Goal: Complete application form

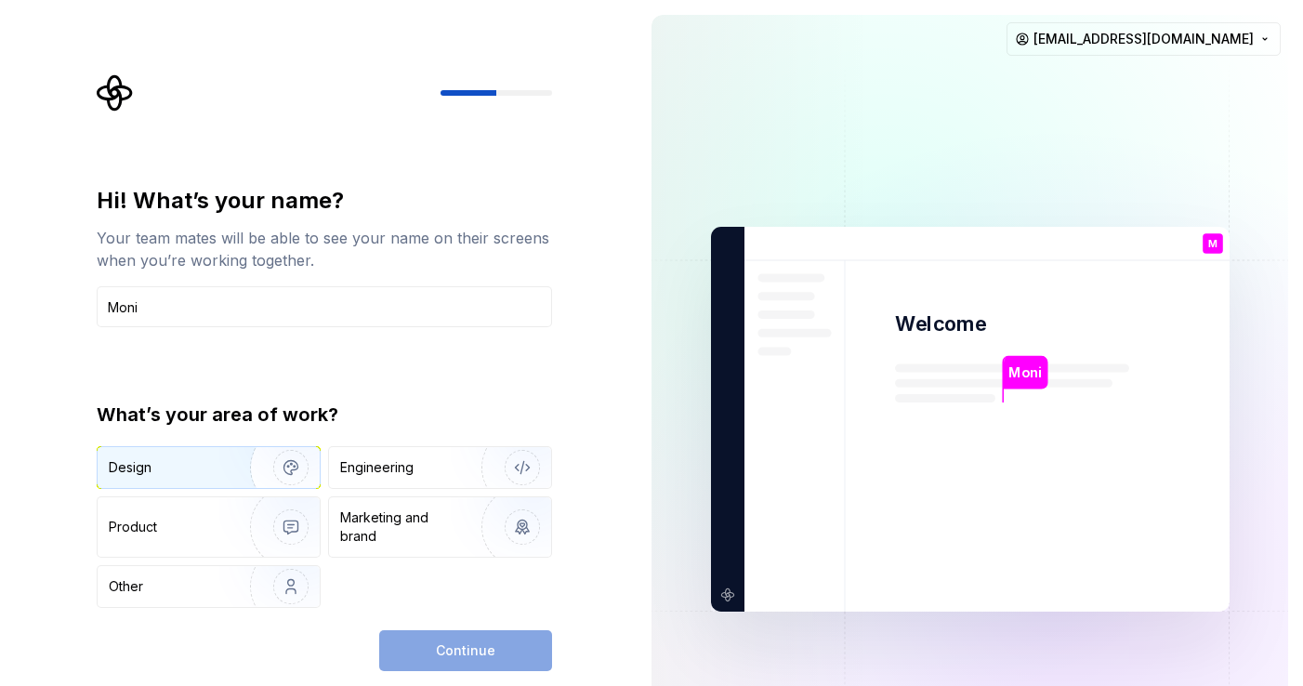
type input "Moni"
click at [128, 468] on div "Design" at bounding box center [130, 467] width 43 height 19
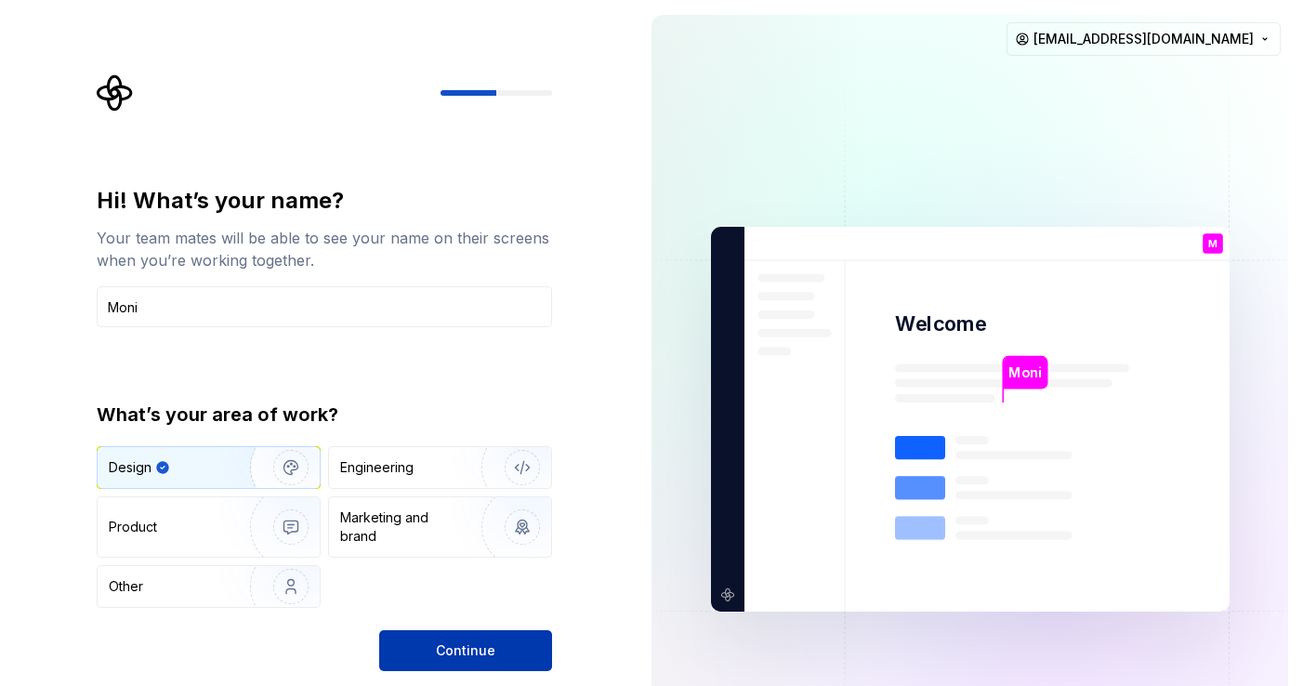
click at [442, 649] on span "Continue" at bounding box center [465, 650] width 59 height 19
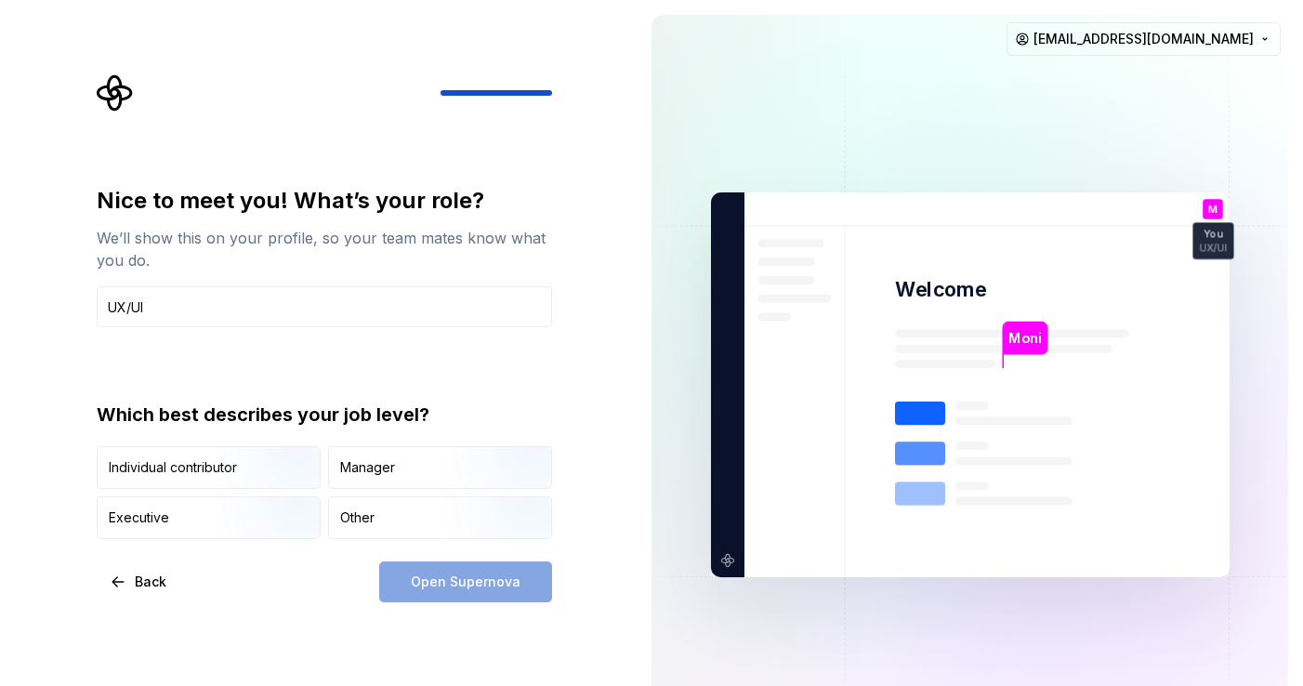
type input "UX/UI"
click at [191, 597] on div "Back Open Supernova" at bounding box center [324, 581] width 455 height 41
click at [405, 584] on div "Open Supernova" at bounding box center [465, 581] width 173 height 41
click at [523, 586] on div "Open Supernova" at bounding box center [465, 581] width 173 height 41
click at [509, 584] on div "Open Supernova" at bounding box center [465, 581] width 173 height 41
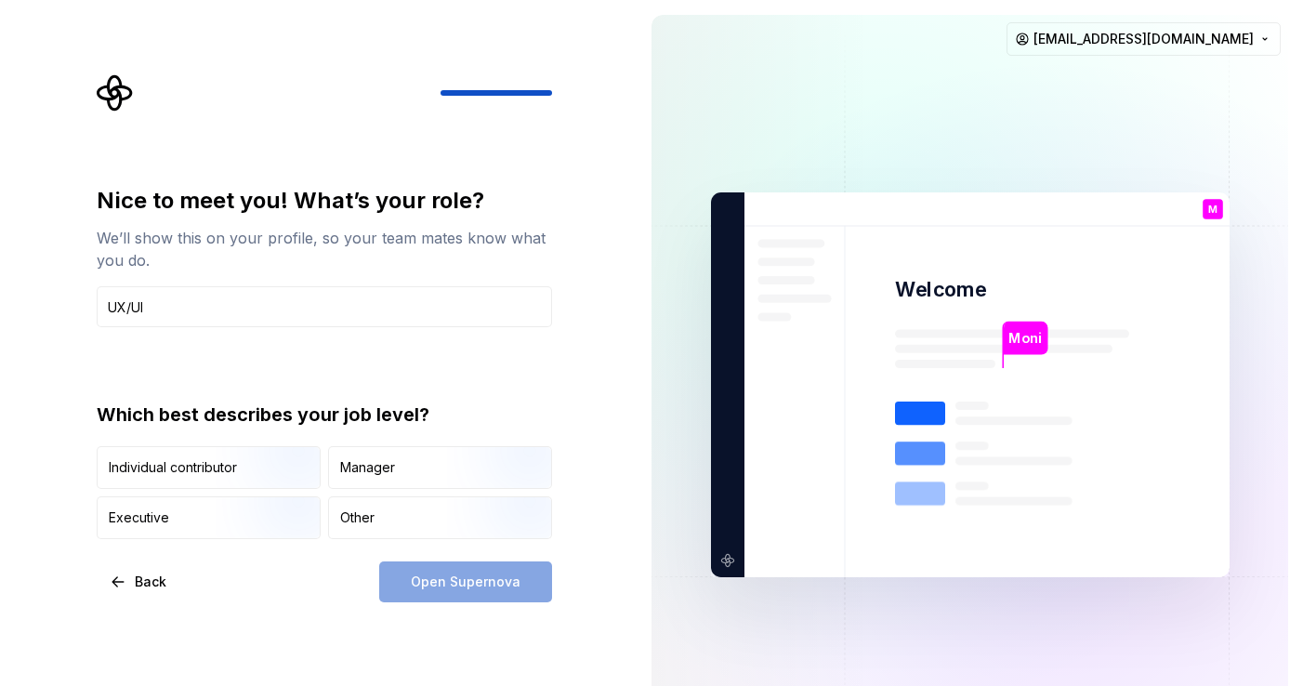
click at [509, 584] on div "Open Supernova" at bounding box center [465, 581] width 173 height 41
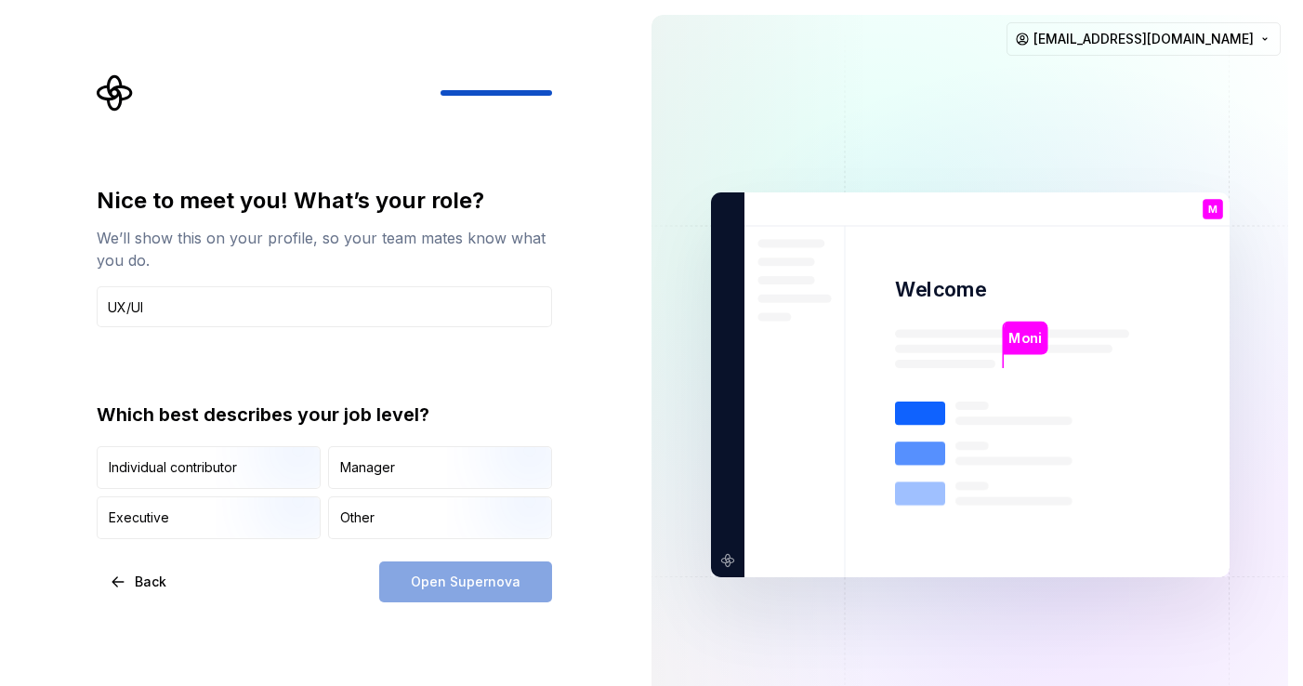
click at [509, 584] on div "Open Supernova" at bounding box center [465, 581] width 173 height 41
click at [911, 295] on p "Welcome" at bounding box center [940, 289] width 91 height 27
click at [118, 91] on icon "Supernova Logo" at bounding box center [114, 92] width 35 height 35
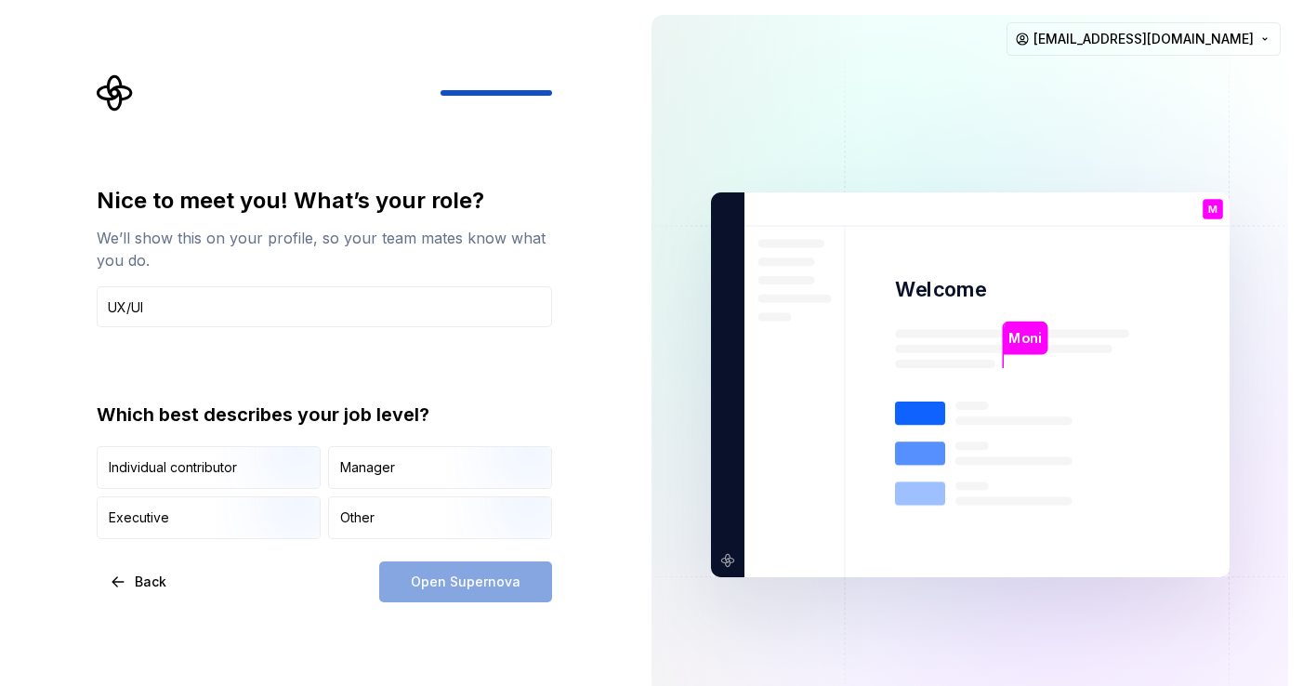
click at [519, 84] on div at bounding box center [324, 92] width 455 height 37
click at [151, 578] on span "Back" at bounding box center [151, 581] width 32 height 19
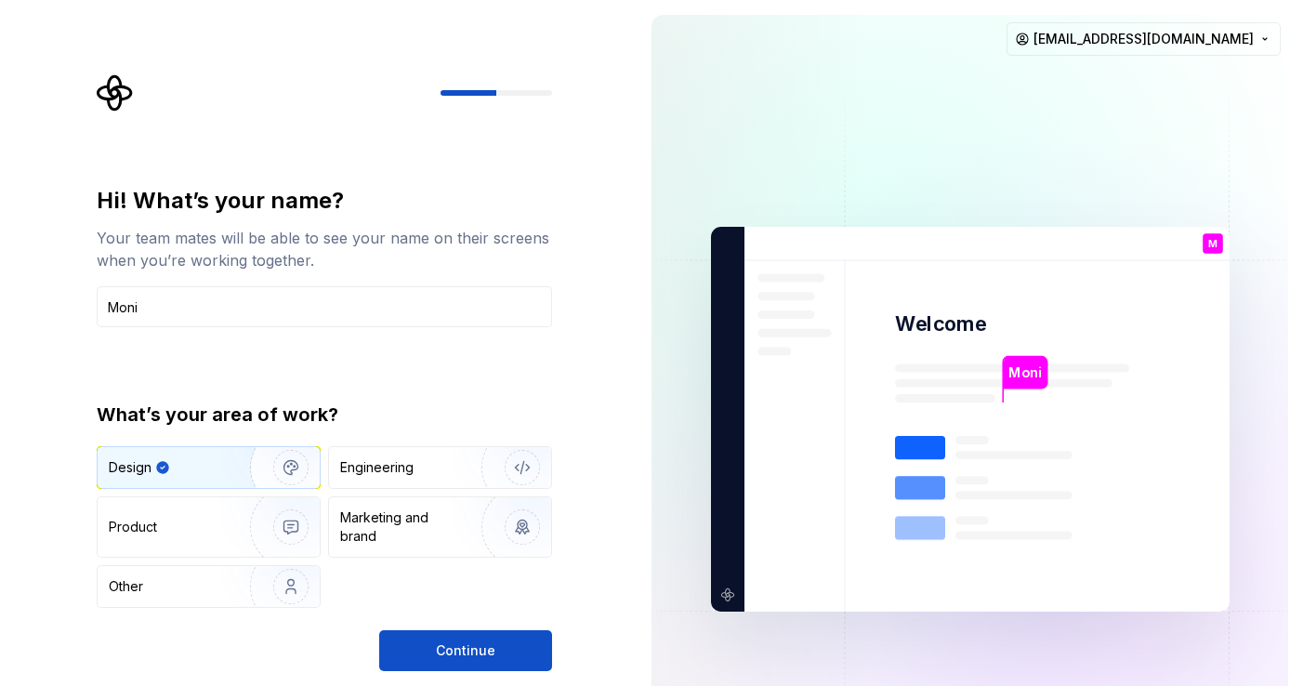
click at [110, 94] on icon "Supernova Logo" at bounding box center [114, 92] width 35 height 35
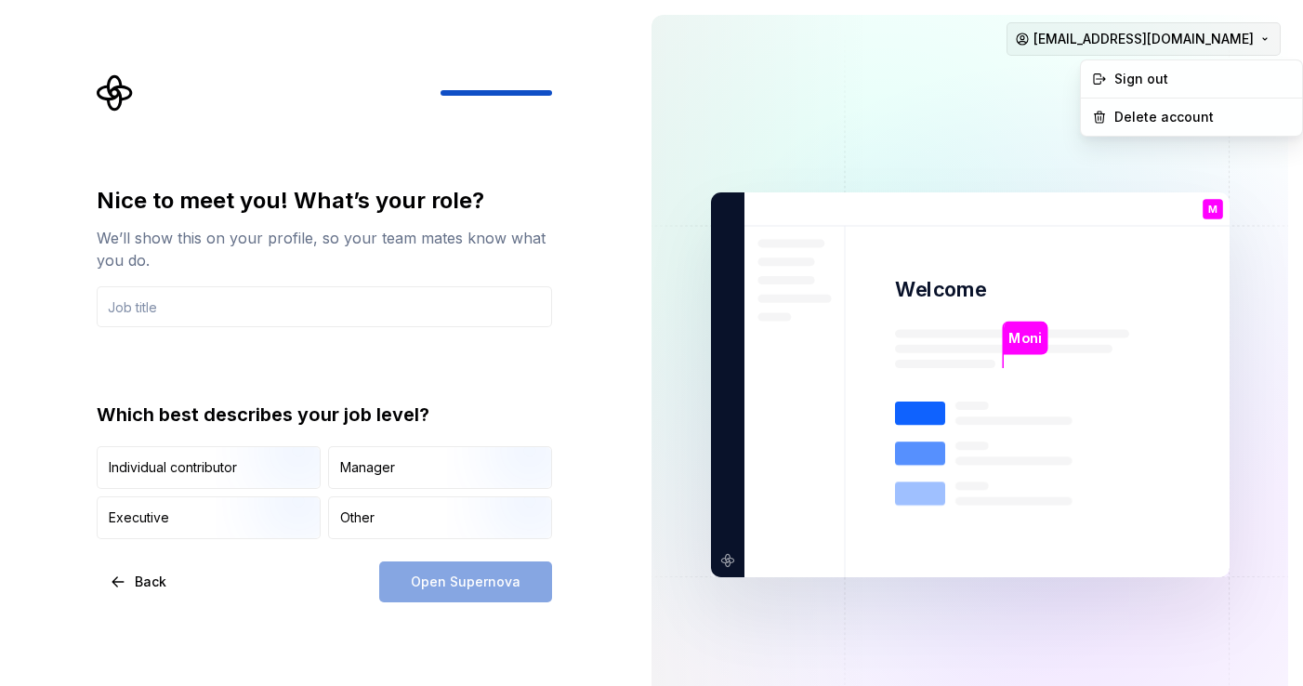
click at [1265, 35] on html "Nice to meet you! What’s your role? We’ll show this on your profile, so your te…" at bounding box center [651, 343] width 1303 height 686
click at [770, 76] on img at bounding box center [970, 385] width 753 height 878
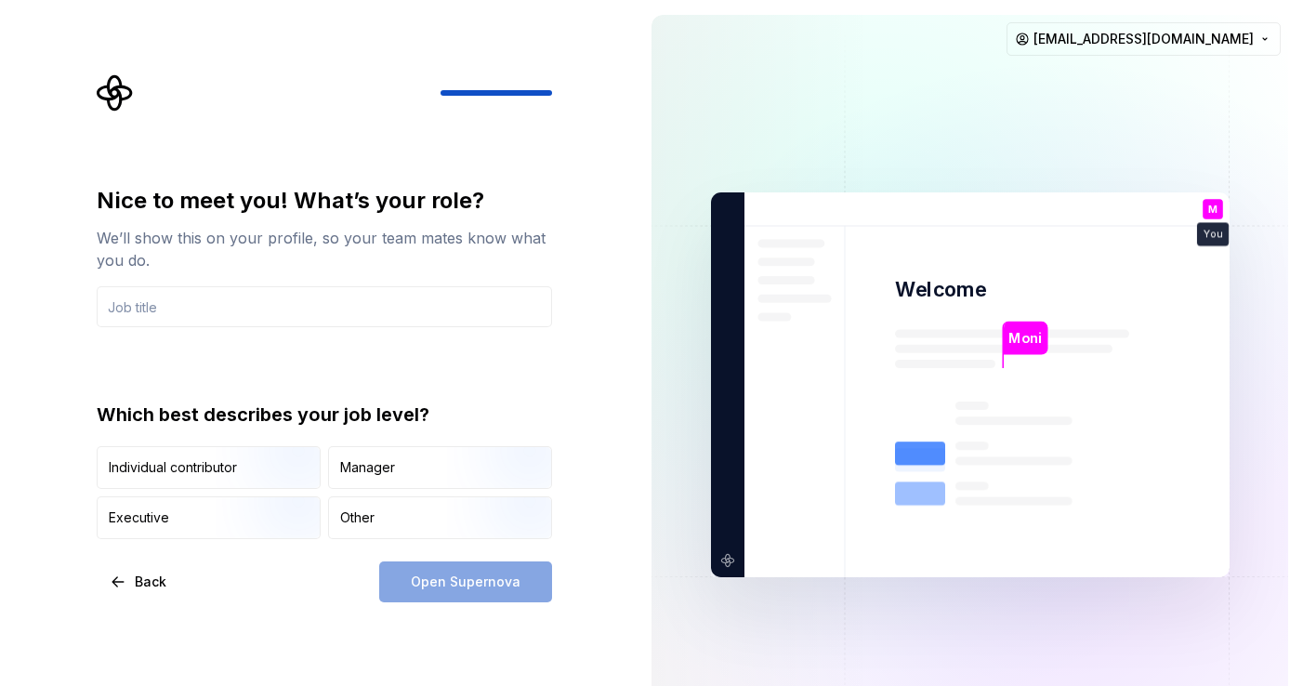
click at [108, 88] on icon "Supernova Logo" at bounding box center [114, 92] width 35 height 35
click at [496, 90] on div at bounding box center [495, 93] width 111 height 6
click at [461, 589] on div "Open Supernova" at bounding box center [465, 581] width 173 height 41
click at [140, 581] on span "Back" at bounding box center [151, 581] width 32 height 19
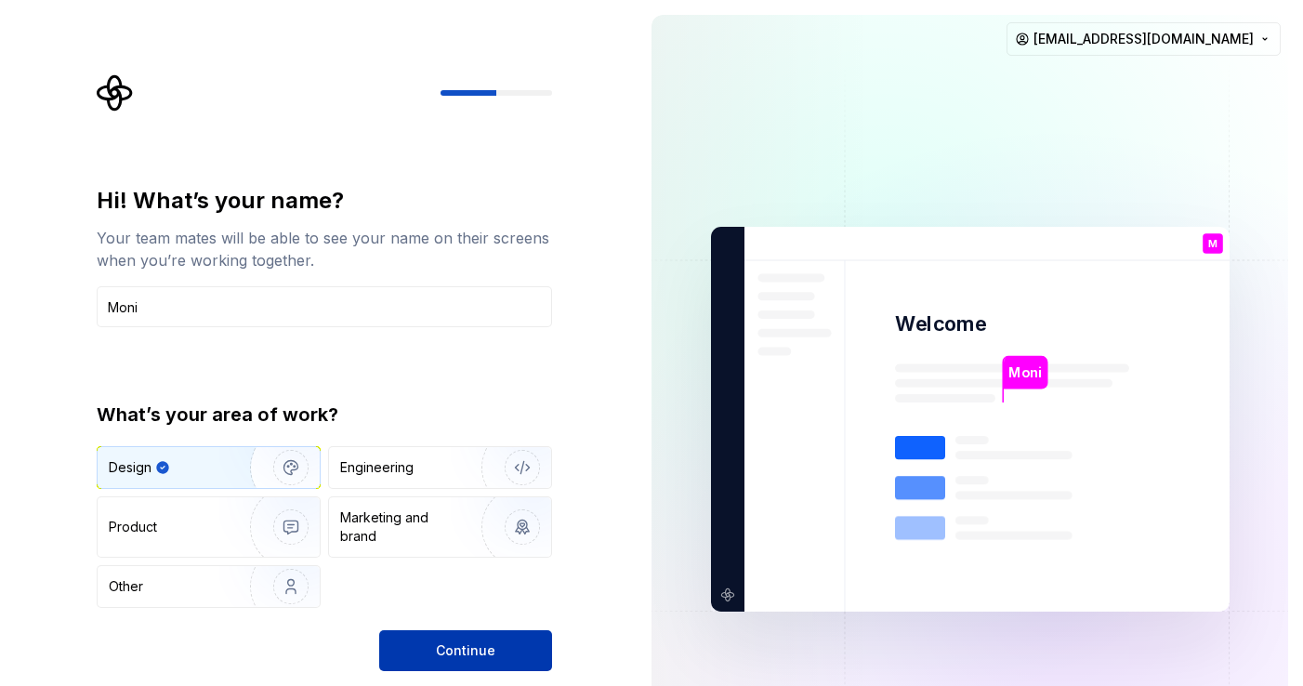
click at [447, 644] on span "Continue" at bounding box center [465, 650] width 59 height 19
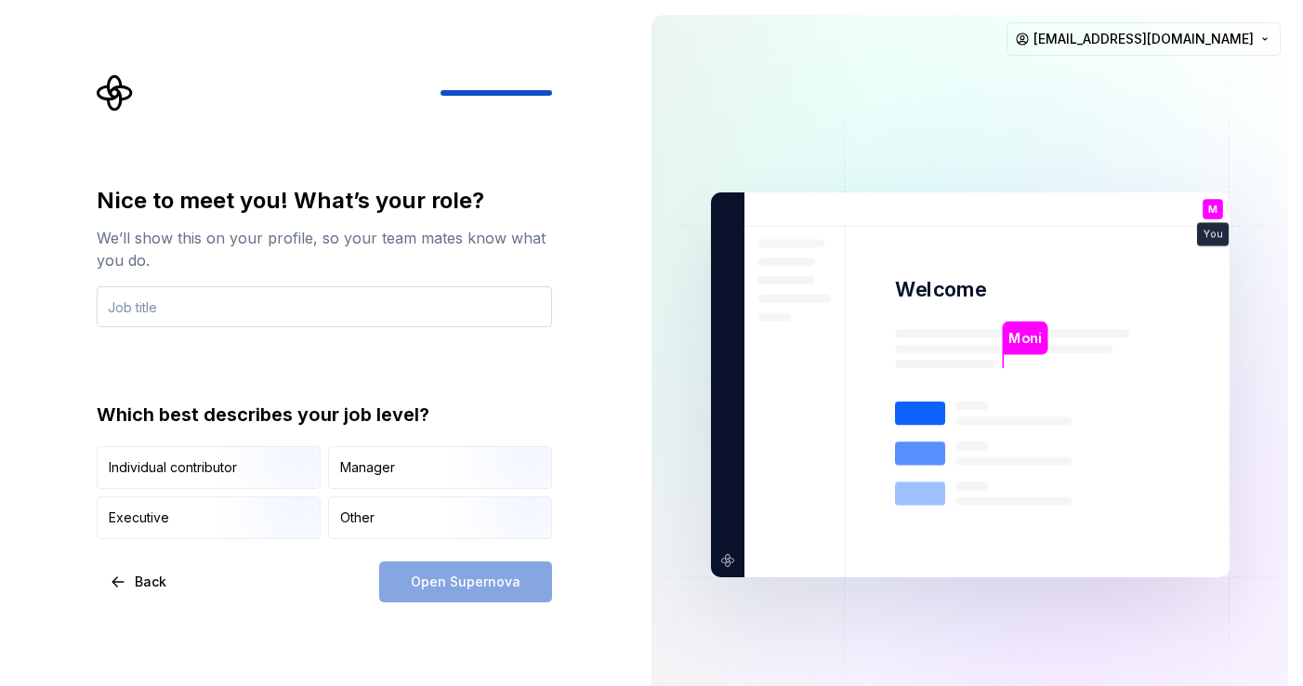
click at [140, 298] on input "text" at bounding box center [324, 306] width 455 height 41
type input "UX/UI"
